Goal: Answer question/provide support: Answer question/provide support

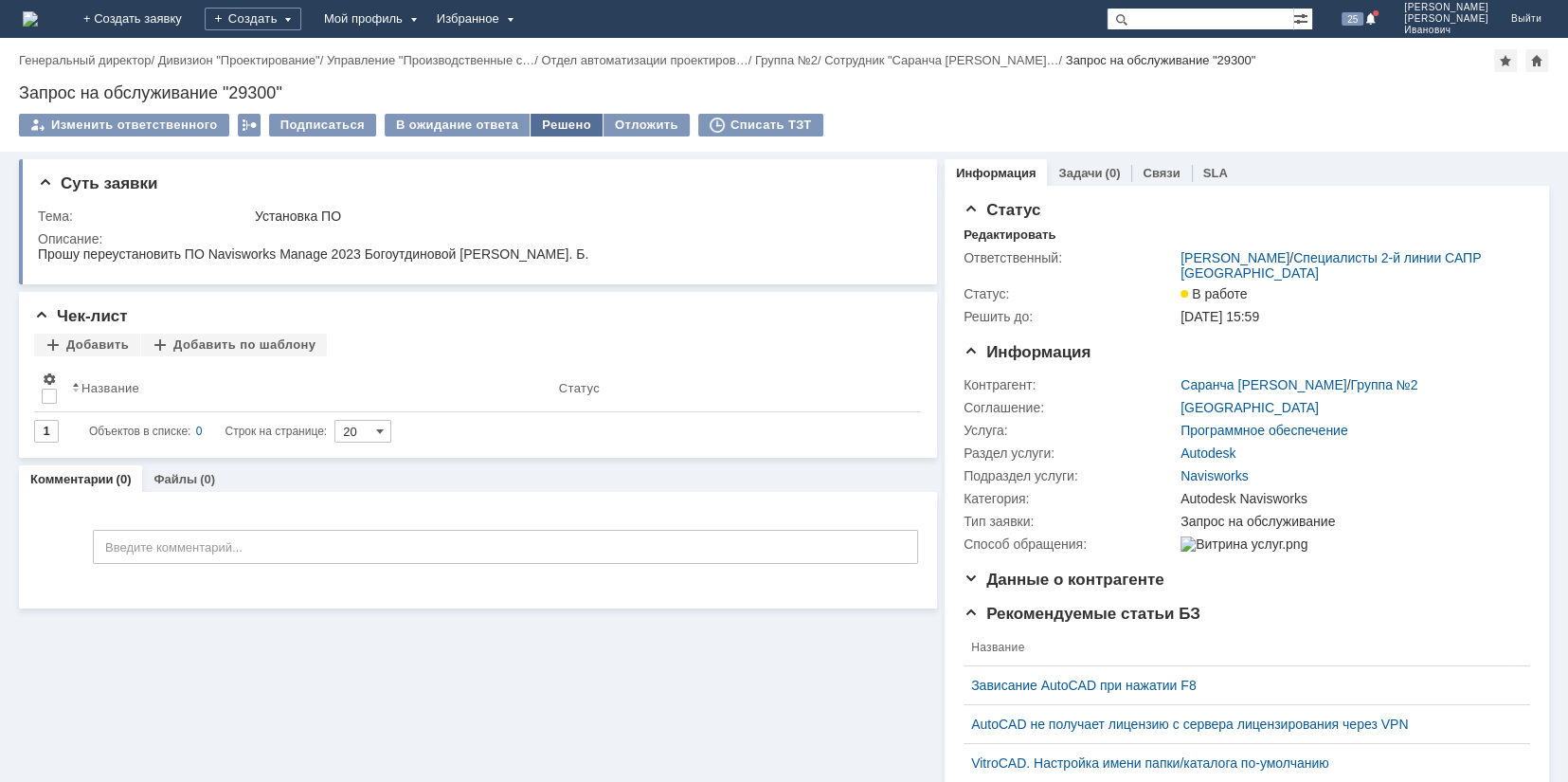
click at [557, 121] on div "Решено" at bounding box center [567, 124] width 72 height 23
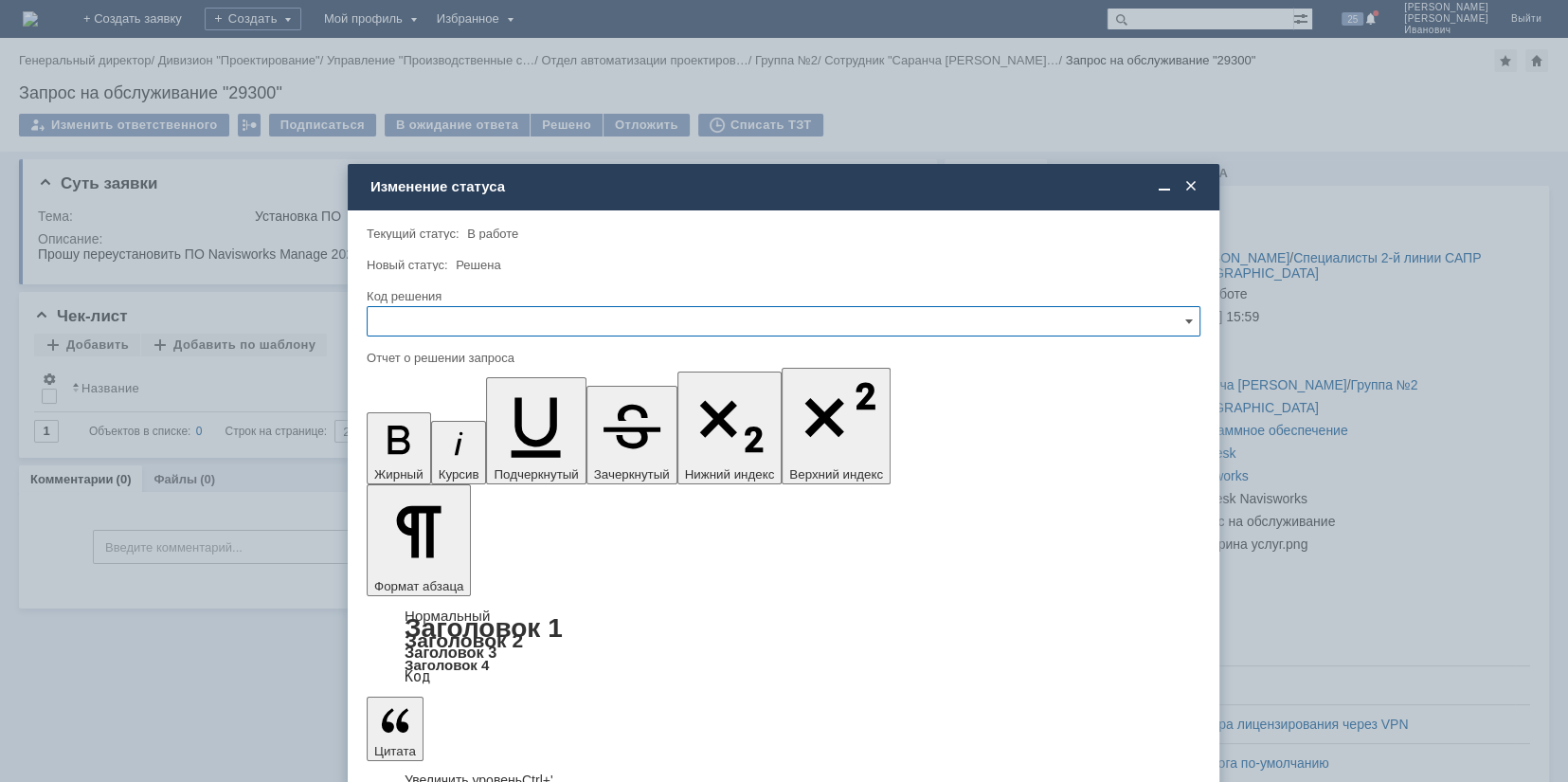
click at [1194, 319] on input "text" at bounding box center [783, 321] width 833 height 30
click at [442, 448] on span "Решено" at bounding box center [784, 449] width 809 height 15
type input "Решено"
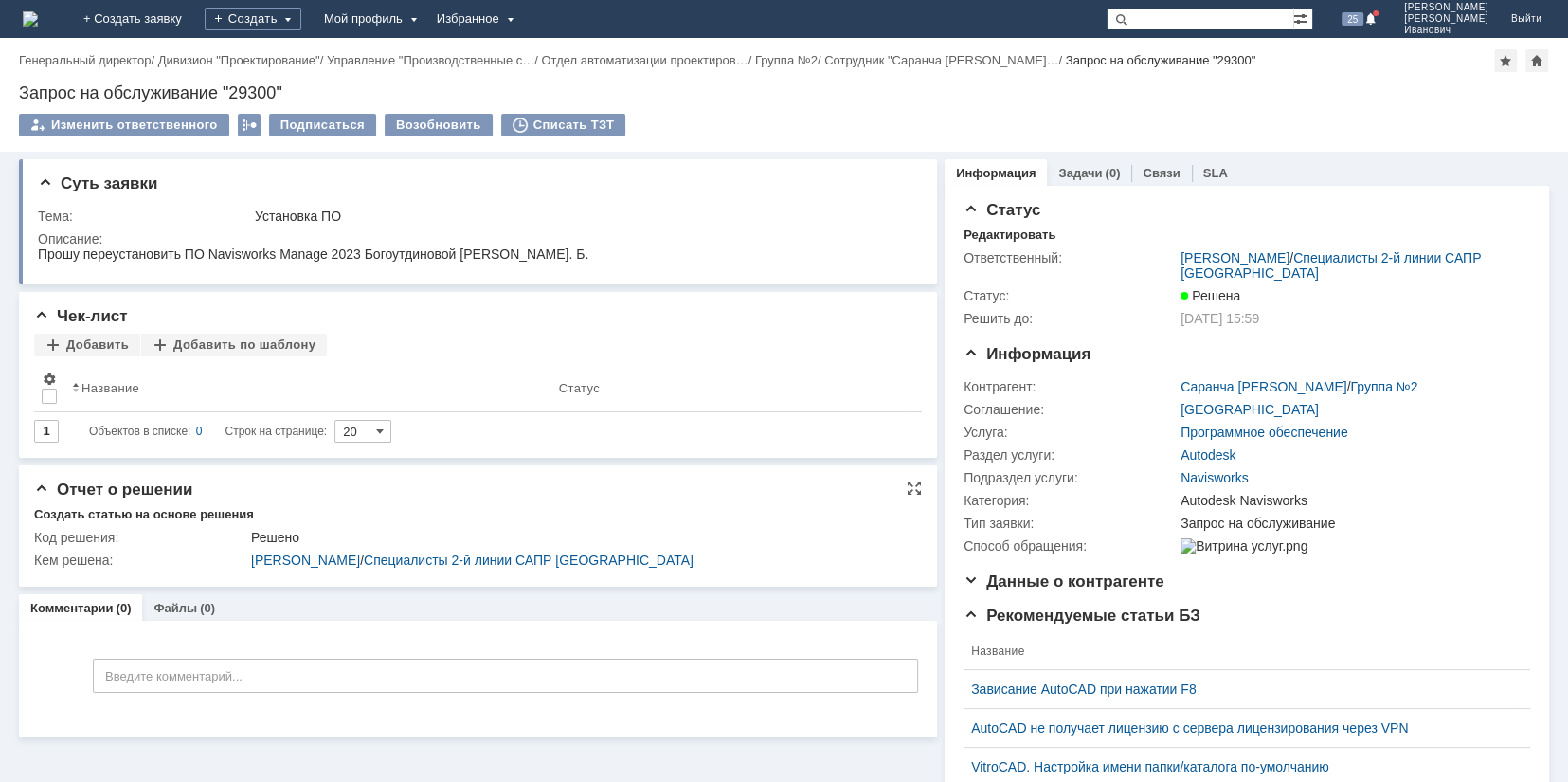
click at [794, 513] on div "Создать статью на основе решения" at bounding box center [478, 515] width 888 height 17
click at [771, 536] on div "Решено" at bounding box center [580, 537] width 658 height 15
click at [584, 642] on div "Введите комментарий..." at bounding box center [478, 678] width 880 height 88
click at [838, 632] on div "Комментарии Добавить комментарий Введите комментарий... 1 Всего комментариев: 0…" at bounding box center [478, 679] width 919 height 117
click at [723, 621] on div "Комментарии Добавить комментарий Введите комментарий... 1 Всего комментариев: 0…" at bounding box center [478, 679] width 919 height 117
